Goal: Information Seeking & Learning: Check status

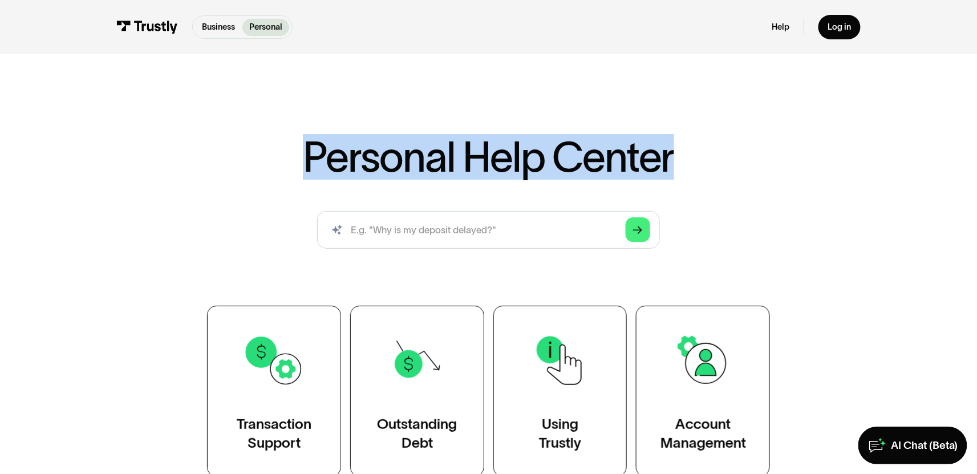
drag, startPoint x: 303, startPoint y: 160, endPoint x: 690, endPoint y: 160, distance: 387.7
click at [688, 160] on div "Personal Help Center AI-powered search ( 1 / 4 ) Type your question and our sma…" at bounding box center [488, 306] width 685 height 340
click at [690, 160] on div "Personal Help Center AI-powered search ( 1 / 4 ) Type your question and our sma…" at bounding box center [488, 306] width 685 height 340
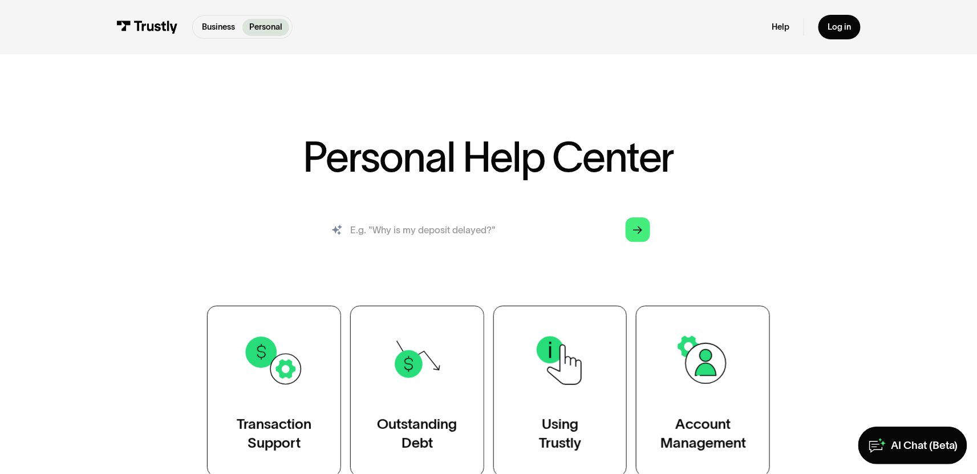
click at [523, 232] on input "search" at bounding box center [488, 230] width 343 height 38
type input "How do i track my transaction status?"
click at [637, 233] on icon "Arrow Right" at bounding box center [638, 230] width 10 height 10
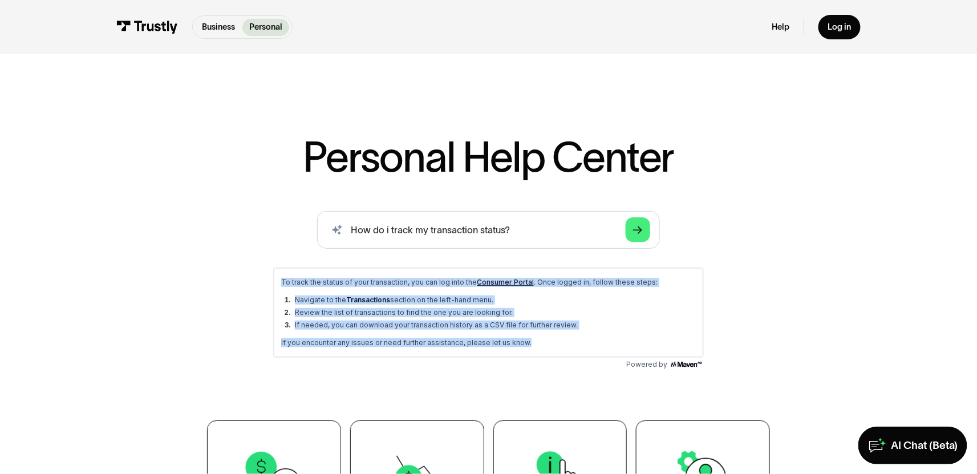
drag, startPoint x: 465, startPoint y: 334, endPoint x: 246, endPoint y: 257, distance: 231.5
click at [263, 258] on html "To track the status of your transaction, you can log into the Consumer Portal .…" at bounding box center [487, 313] width 449 height 111
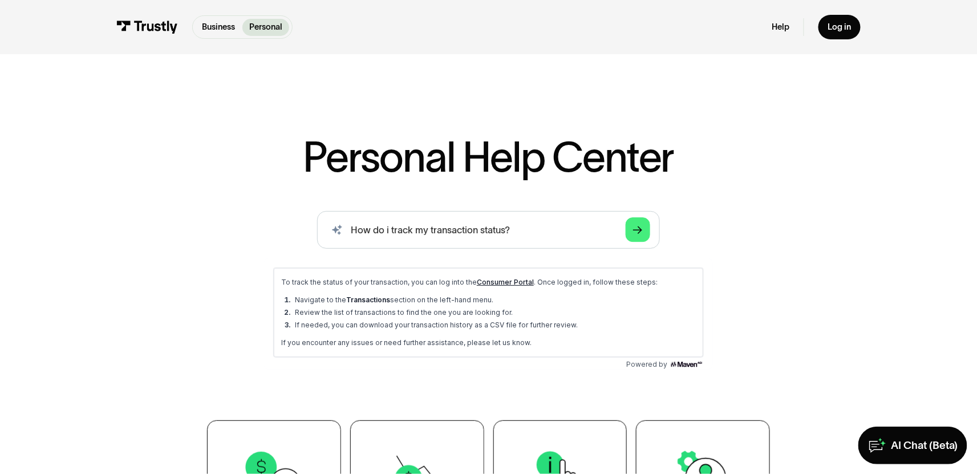
click at [263, 301] on div "To track the status of your transaction, you can log into the Consumer Portal .…" at bounding box center [487, 308] width 449 height 101
